Goal: Book appointment/travel/reservation

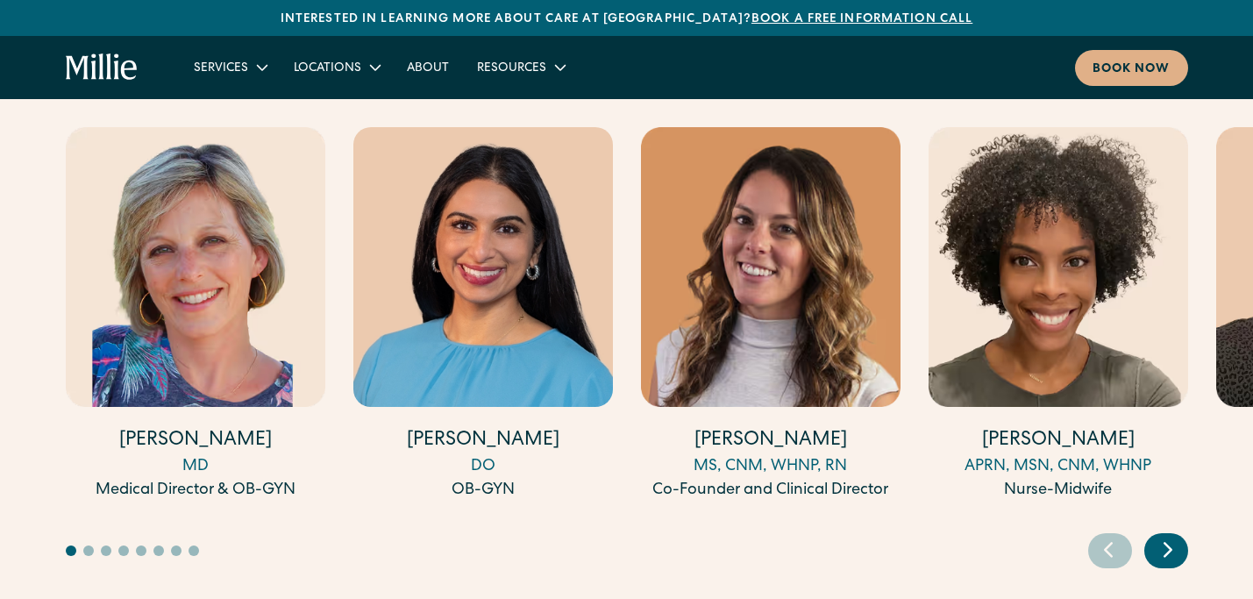
scroll to position [5500, 0]
click at [1153, 532] on div "Next slide" at bounding box center [1166, 549] width 44 height 35
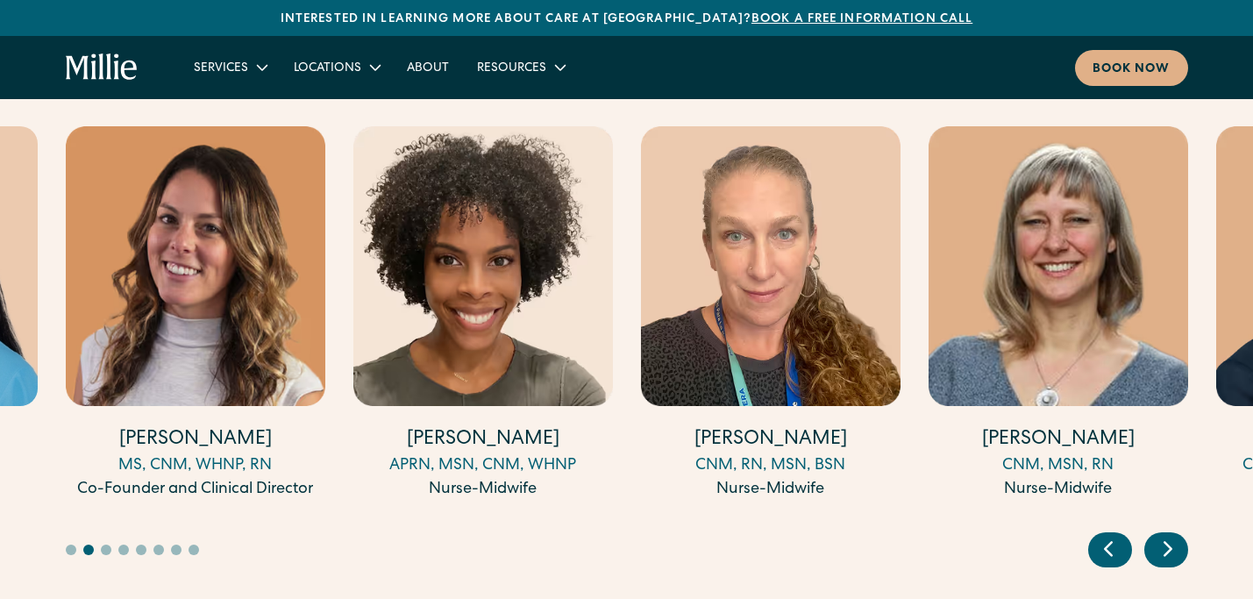
click at [1153, 532] on div "Next slide" at bounding box center [1166, 549] width 44 height 35
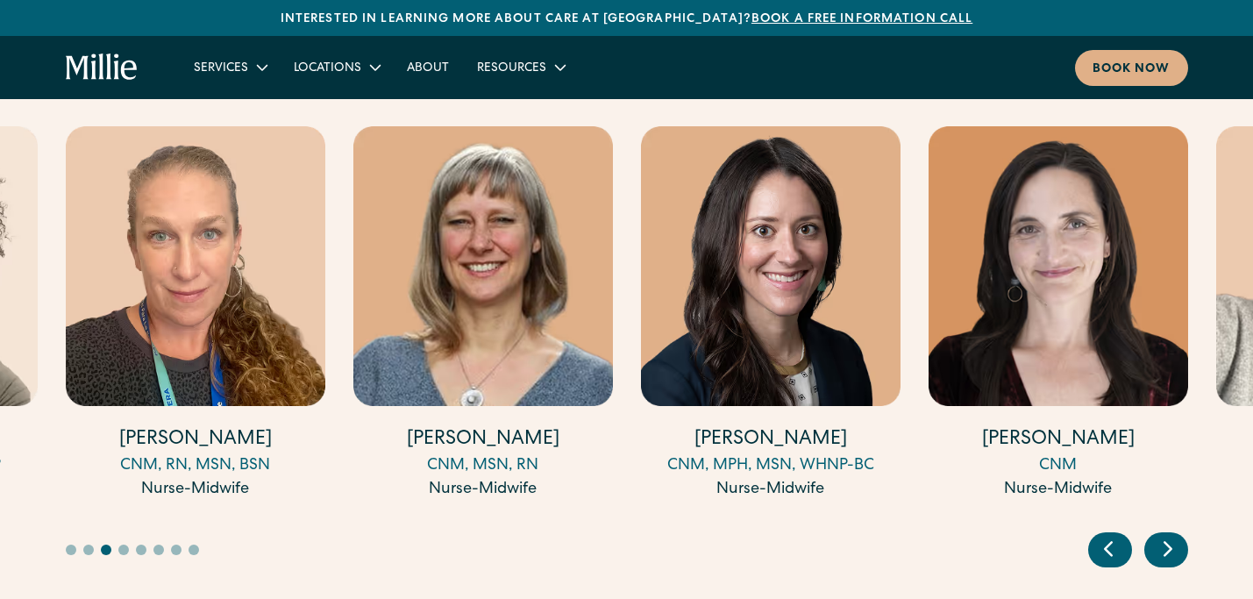
click at [1153, 532] on div "Next slide" at bounding box center [1166, 549] width 44 height 35
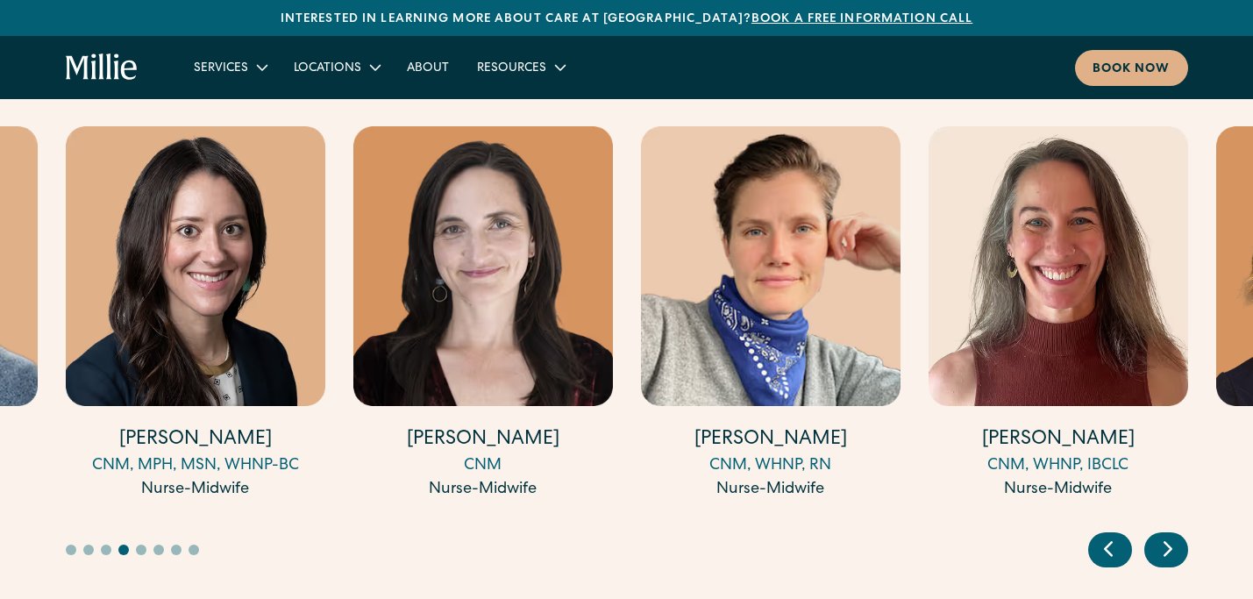
click at [1153, 532] on div "Next slide" at bounding box center [1166, 549] width 44 height 35
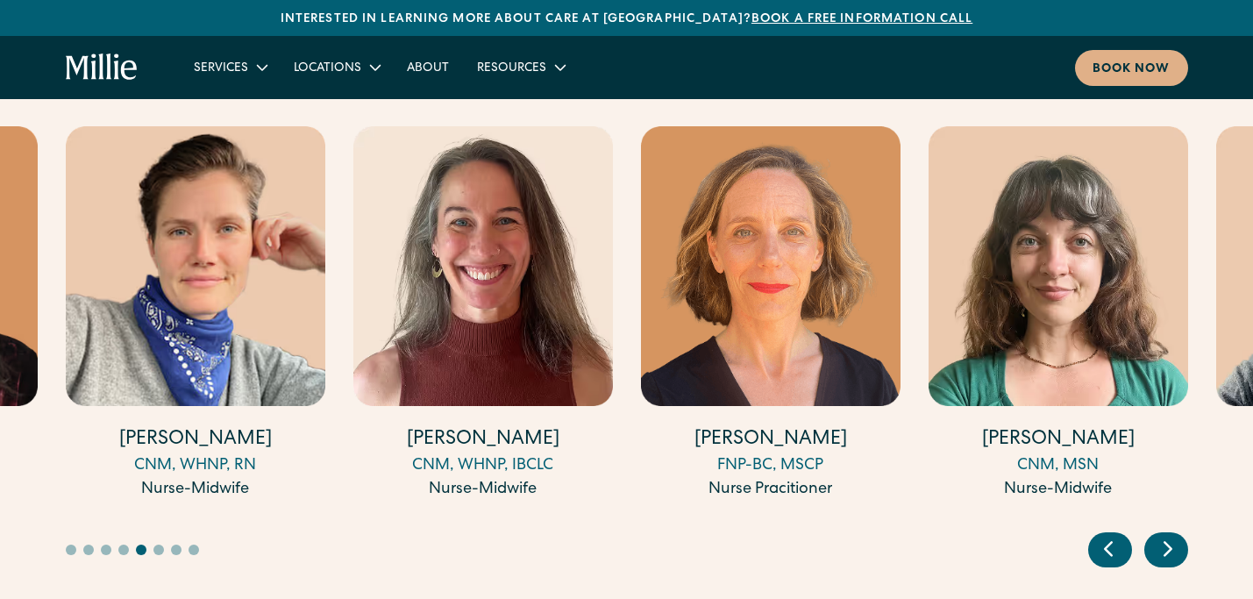
click at [1153, 532] on div "Next slide" at bounding box center [1166, 549] width 44 height 35
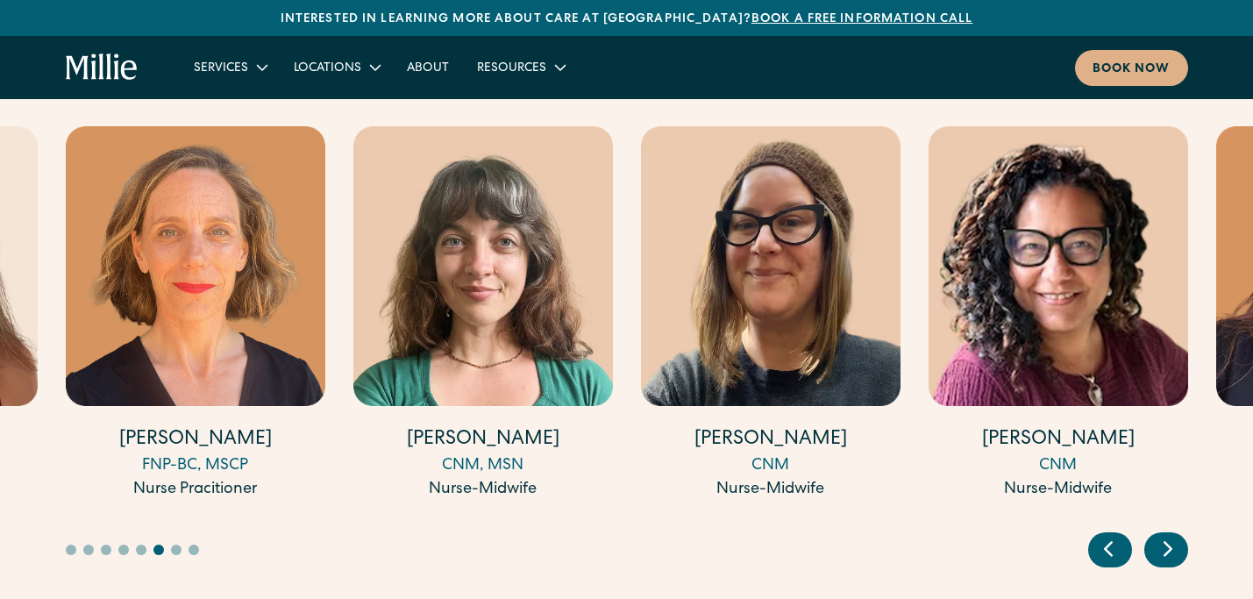
click at [1153, 532] on div "Next slide" at bounding box center [1166, 549] width 44 height 35
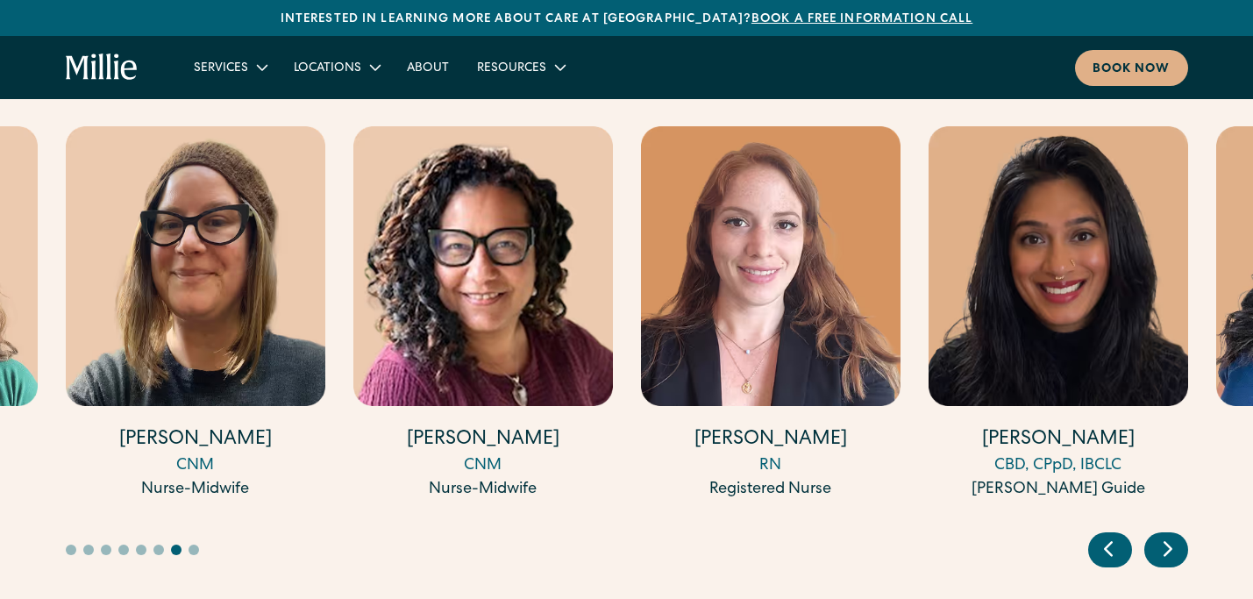
click at [1153, 532] on div "Next slide" at bounding box center [1166, 549] width 44 height 35
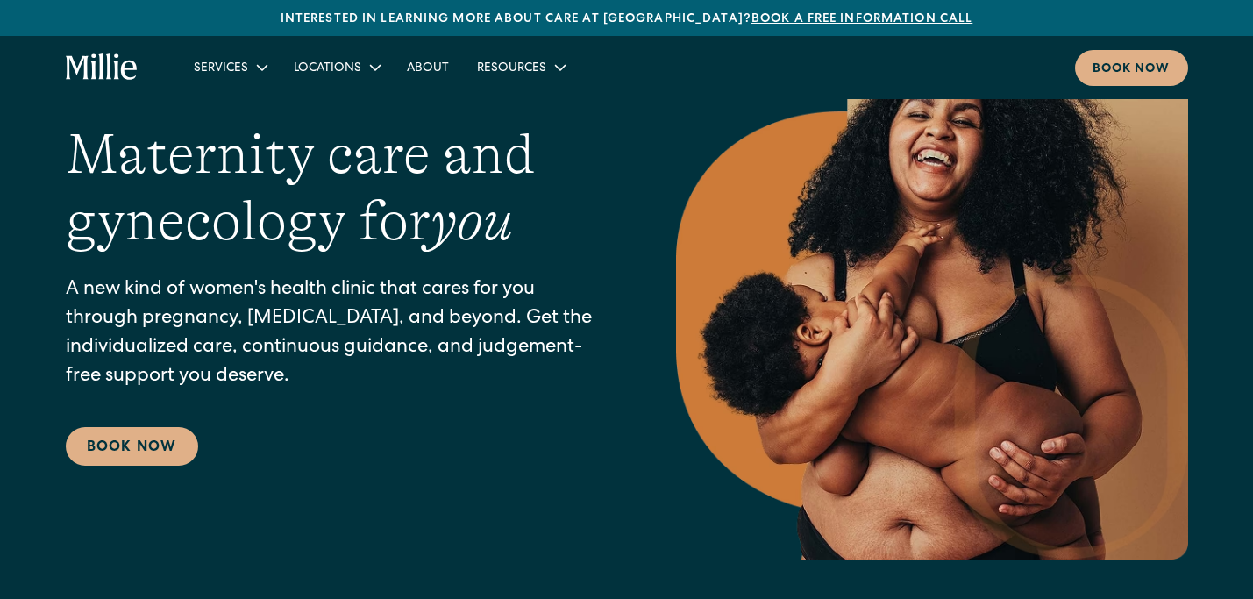
scroll to position [0, 0]
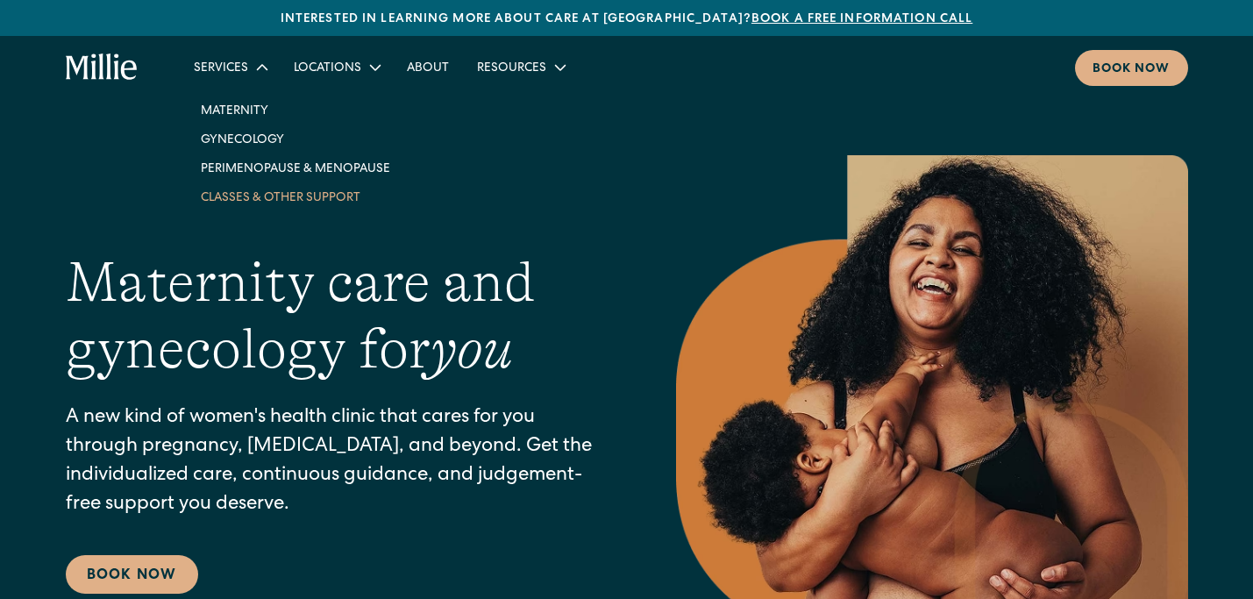
click at [222, 200] on link "Classes & Other Support" at bounding box center [295, 196] width 217 height 29
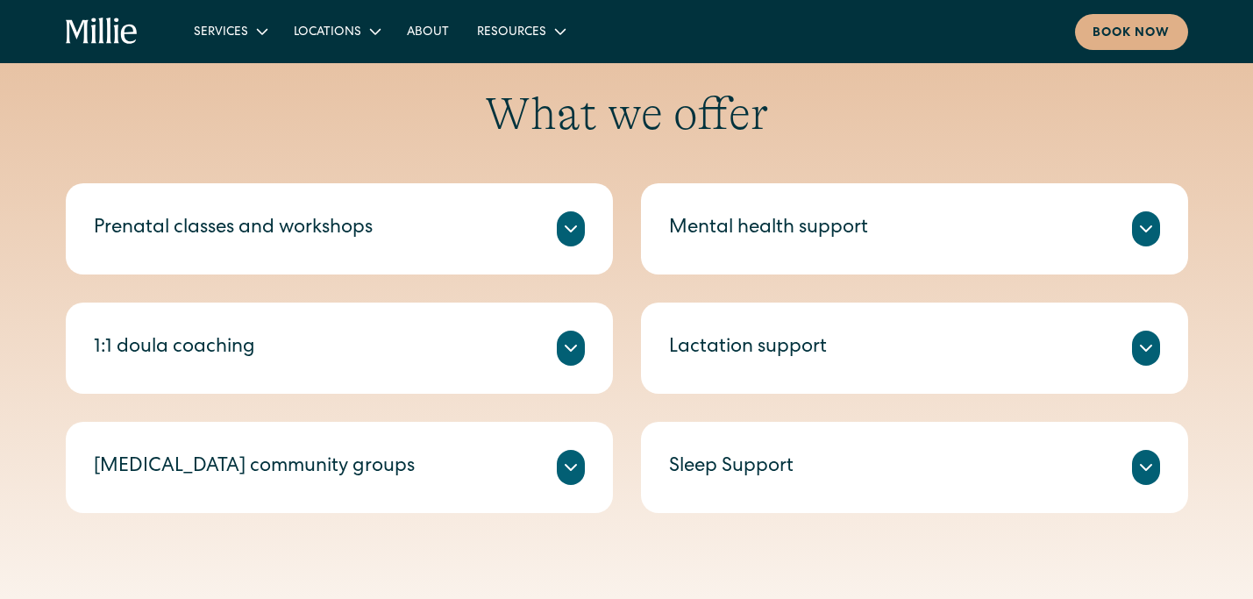
scroll to position [691, 0]
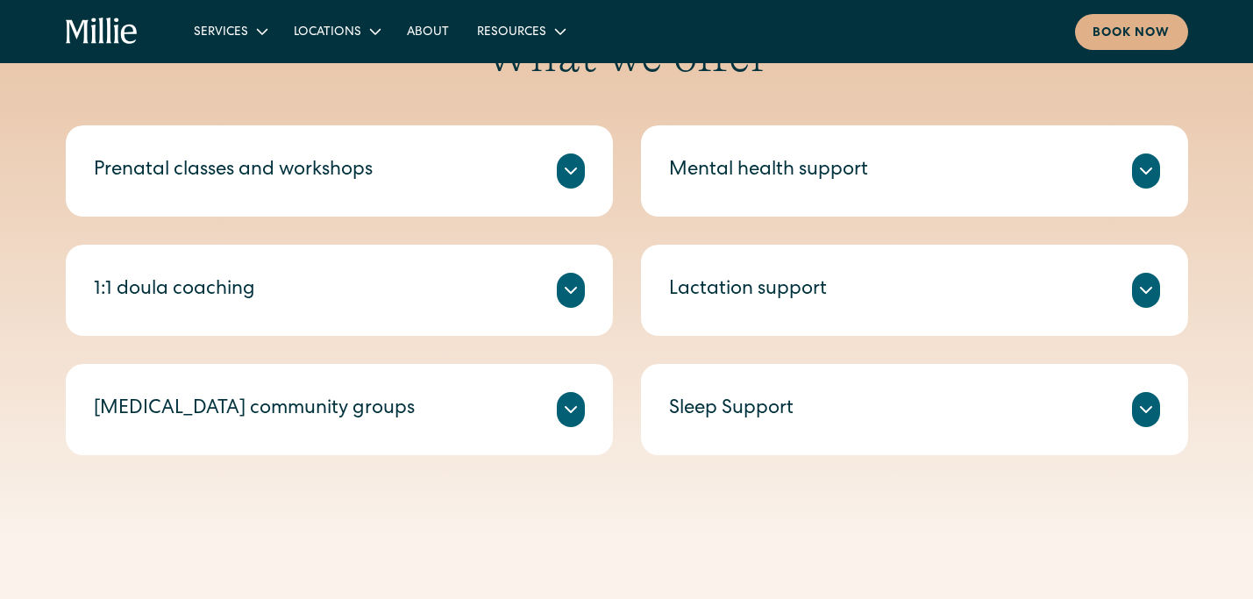
click at [829, 302] on div "Lactation support" at bounding box center [914, 290] width 491 height 35
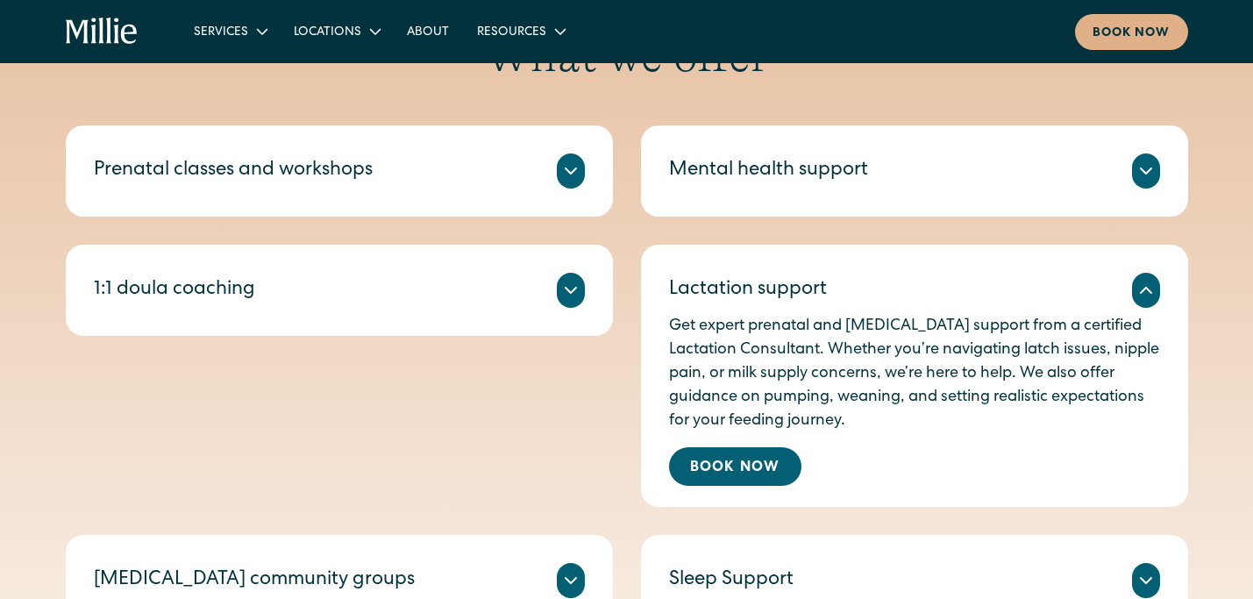
scroll to position [698, 0]
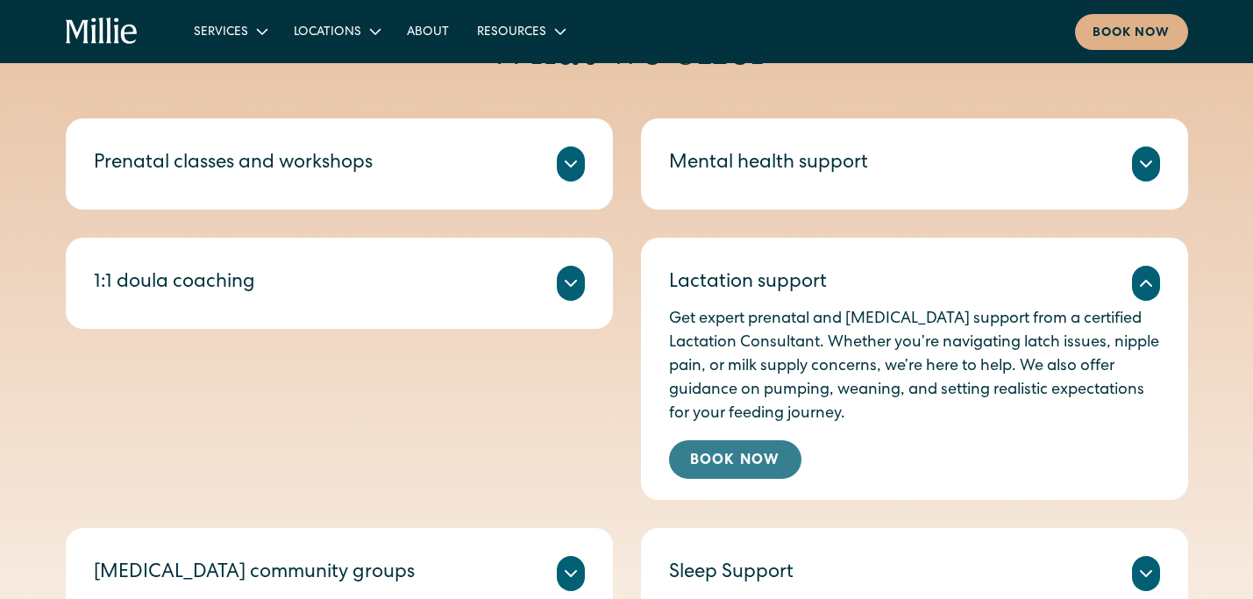
click at [719, 452] on link "Book Now" at bounding box center [735, 459] width 132 height 39
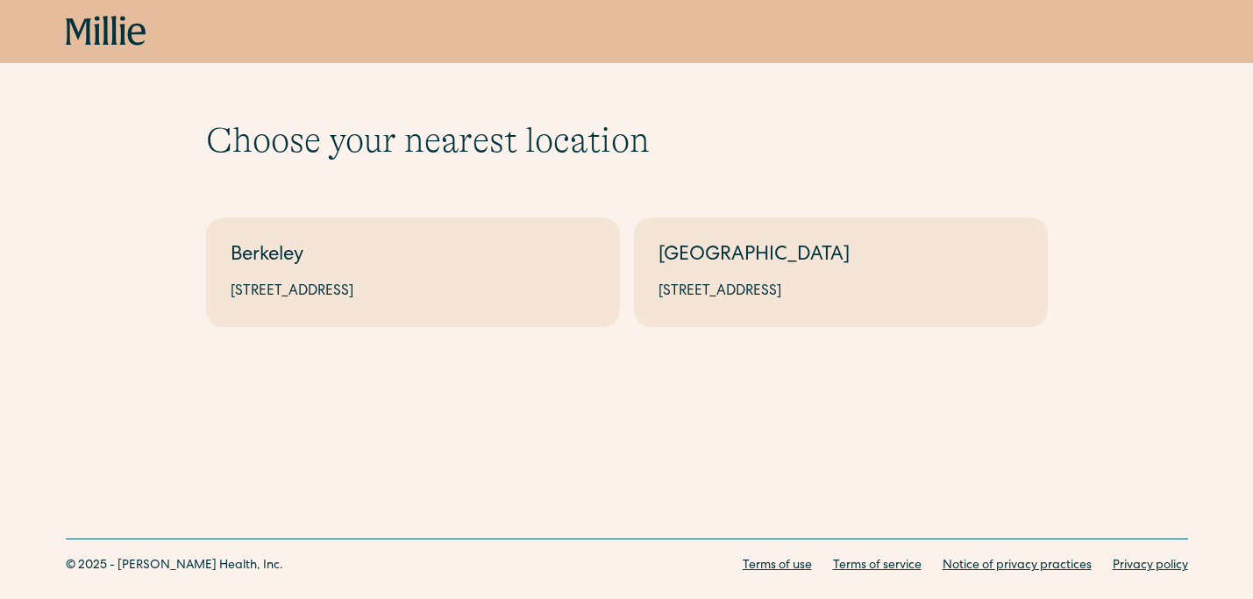
scroll to position [39, 0]
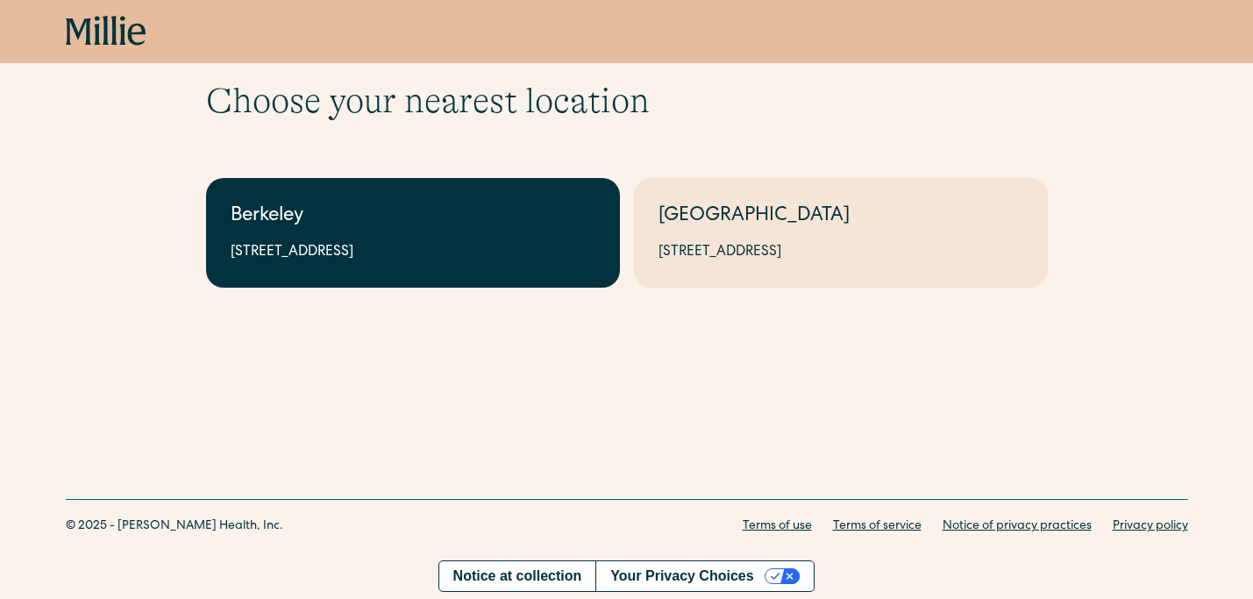
click at [591, 259] on div "2999 Regent St, Suite 524, Berkeley, CA 94705" at bounding box center [413, 252] width 365 height 21
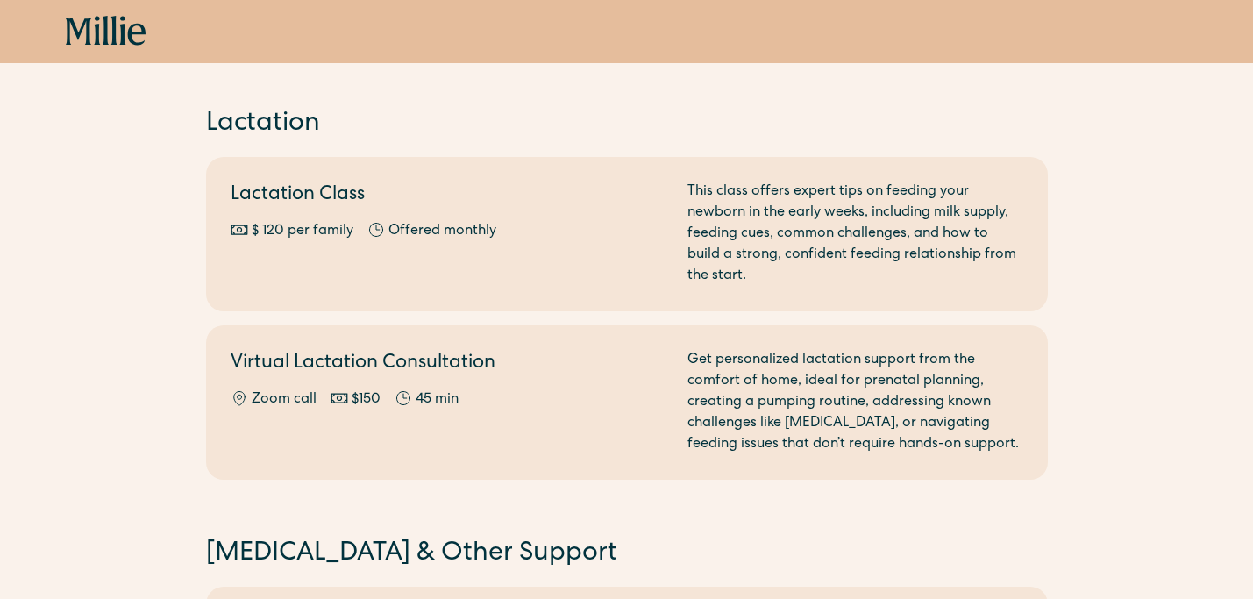
scroll to position [1001, 0]
